Goal: Transaction & Acquisition: Subscribe to service/newsletter

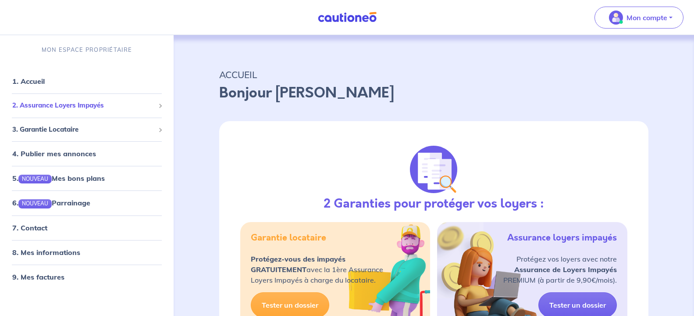
click at [66, 107] on span "2. Assurance Loyers Impayés" at bounding box center [83, 105] width 142 height 10
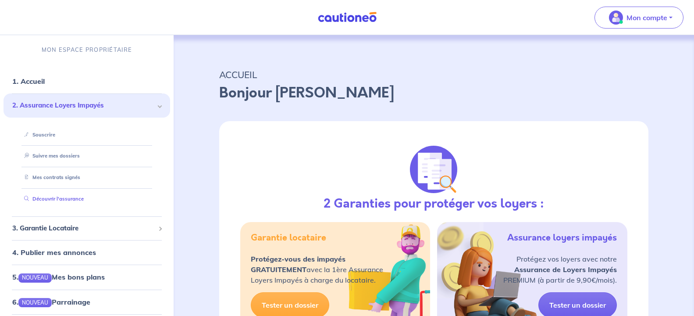
click at [72, 197] on link "Découvrir l'assurance" at bounding box center [52, 199] width 63 height 6
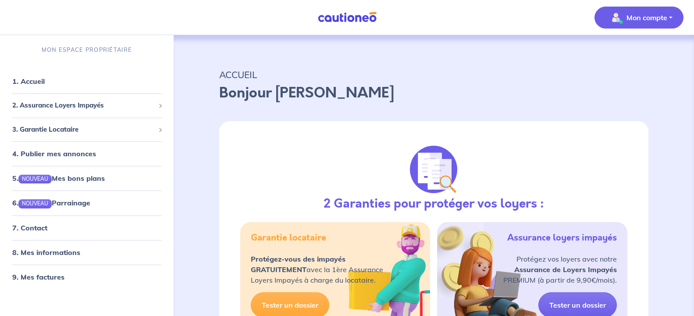
click at [646, 22] on p "Mon compte" at bounding box center [647, 17] width 41 height 11
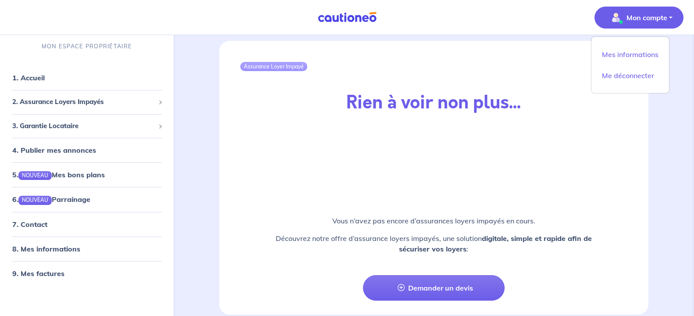
scroll to position [1025, 0]
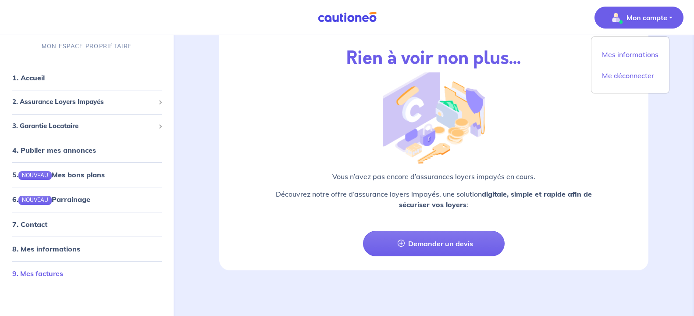
click at [45, 274] on link "9. Mes factures" at bounding box center [37, 273] width 51 height 9
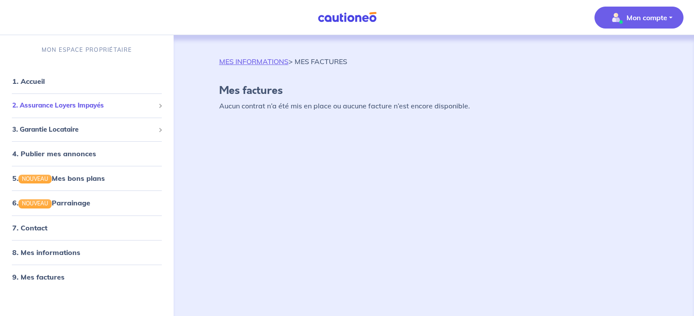
click at [78, 105] on span "2. Assurance Loyers Impayés" at bounding box center [83, 105] width 142 height 10
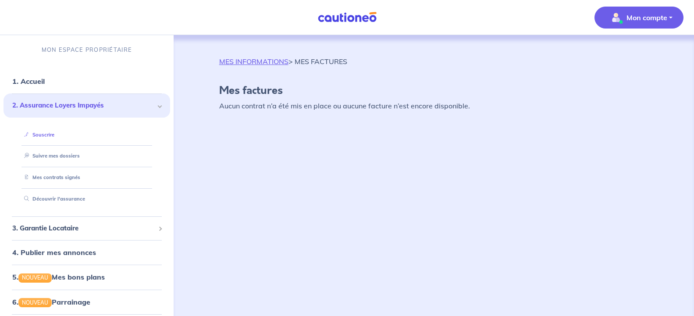
click at [50, 137] on link "Souscrire" at bounding box center [38, 135] width 34 height 6
